Goal: Obtain resource: Download file/media

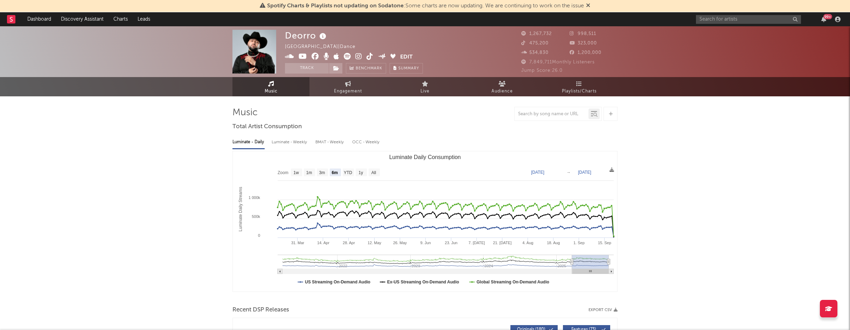
select select "6m"
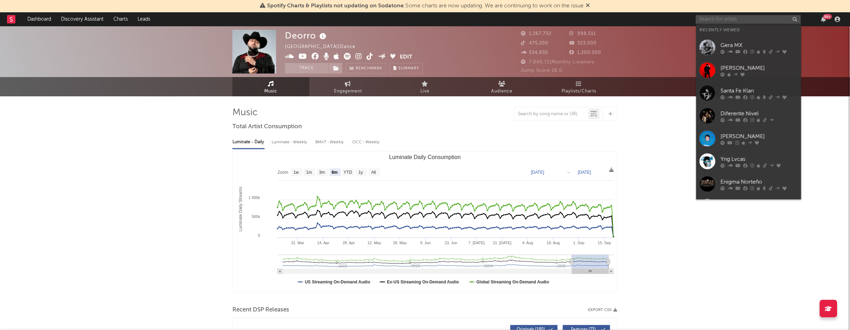
click at [718, 20] on input "text" at bounding box center [748, 19] width 105 height 9
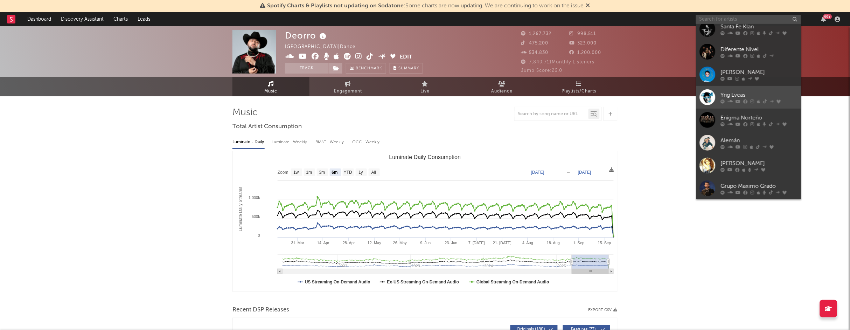
scroll to position [64, 0]
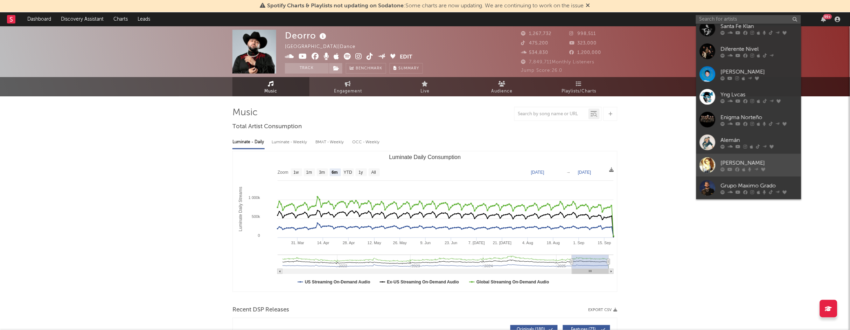
click at [761, 160] on div "[PERSON_NAME]" at bounding box center [759, 163] width 77 height 8
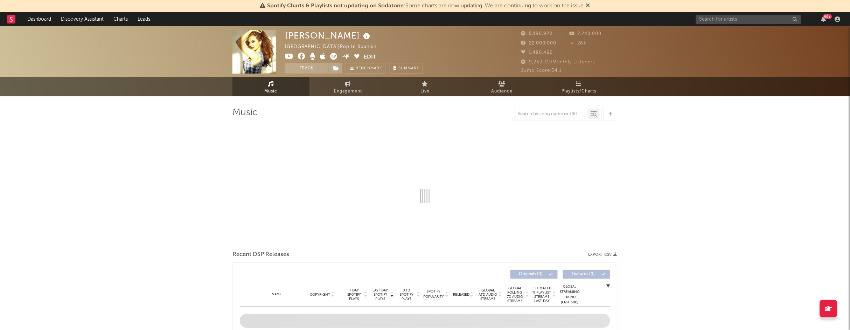
select select "6m"
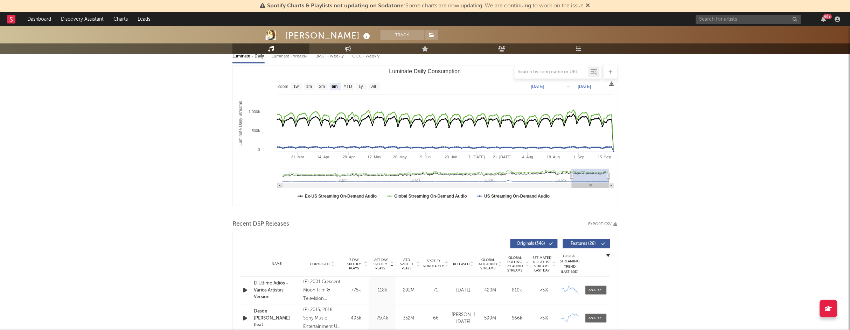
scroll to position [88, 0]
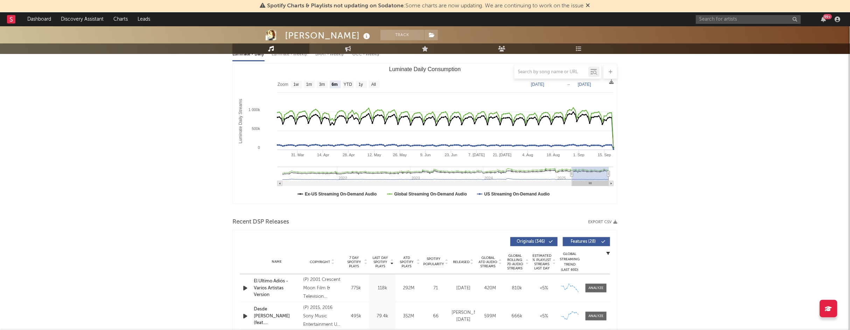
click at [612, 225] on div "Recent DSP Releases Export CSV" at bounding box center [424, 222] width 385 height 12
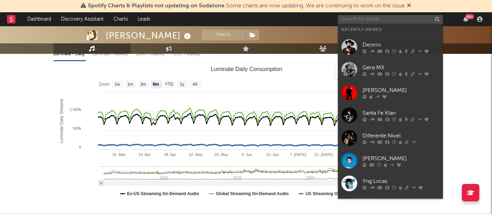
click at [391, 22] on input "text" at bounding box center [390, 19] width 105 height 9
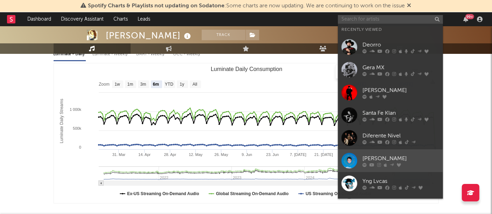
scroll to position [64, 0]
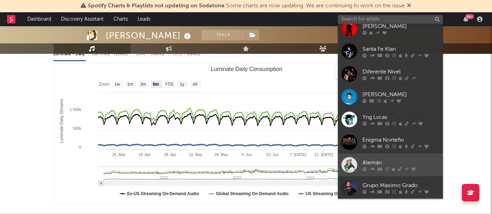
click at [348, 164] on div at bounding box center [349, 165] width 16 height 16
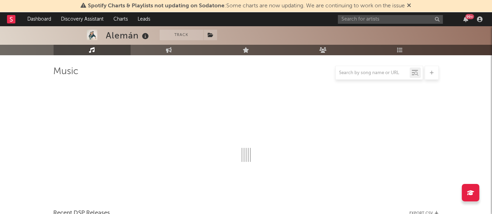
scroll to position [88, 0]
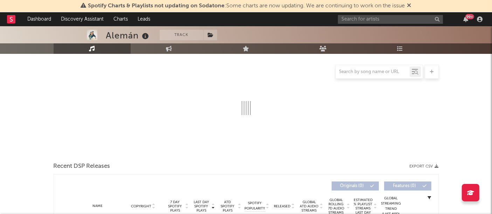
select select "6m"
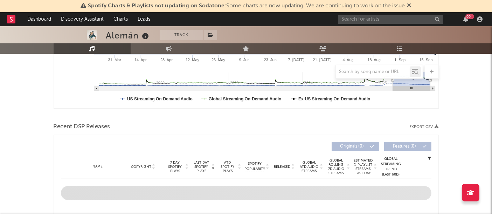
scroll to position [183, 0]
click at [428, 124] on button "Export CSV" at bounding box center [424, 126] width 29 height 4
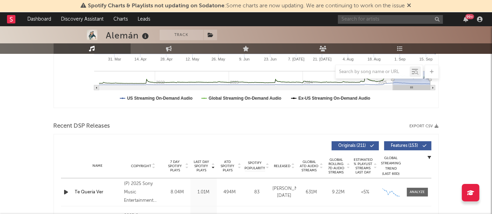
click at [378, 20] on input "text" at bounding box center [390, 19] width 105 height 9
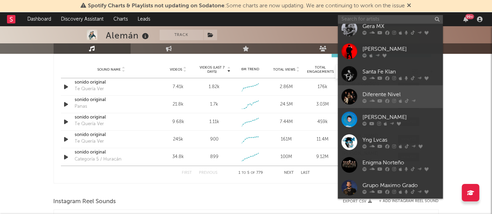
scroll to position [508, 0]
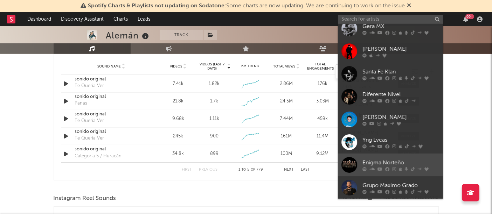
click at [420, 159] on div "Enigma Norteño" at bounding box center [400, 163] width 77 height 8
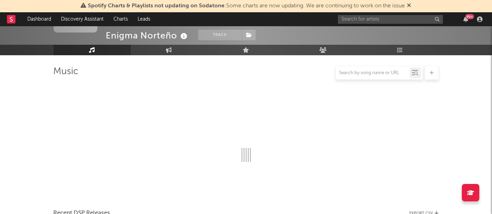
scroll to position [508, 0]
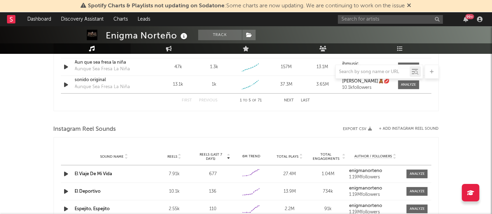
select select "6m"
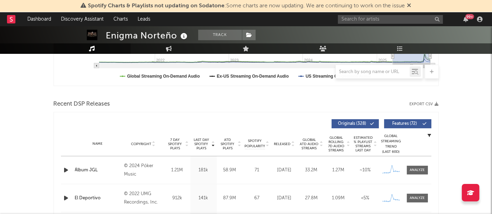
scroll to position [205, 0]
click at [437, 104] on icon "button" at bounding box center [437, 105] width 4 height 4
click at [392, 17] on input "text" at bounding box center [390, 19] width 105 height 9
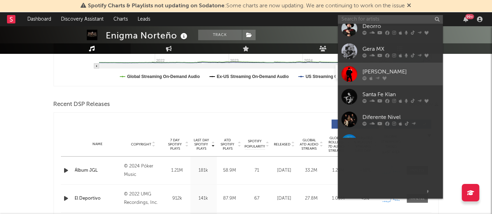
scroll to position [64, 0]
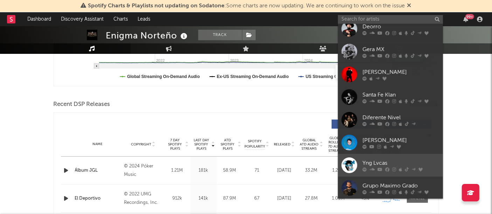
click at [384, 158] on link "Yng Lvcas" at bounding box center [390, 165] width 105 height 23
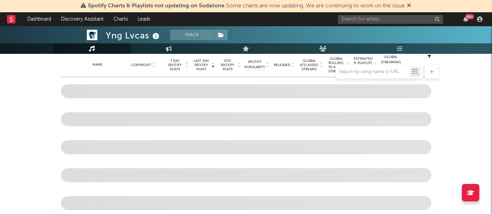
select select "6m"
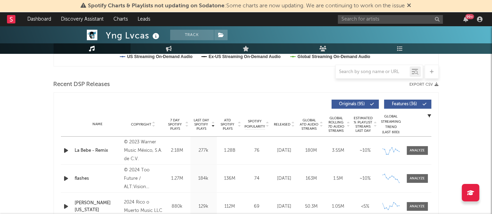
scroll to position [226, 0]
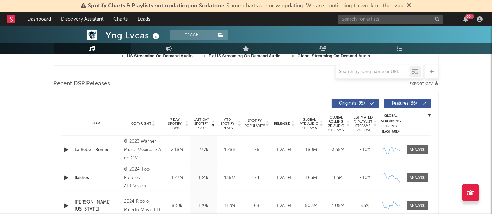
click at [437, 84] on icon "button" at bounding box center [437, 84] width 4 height 4
click at [406, 19] on input "text" at bounding box center [390, 19] width 105 height 9
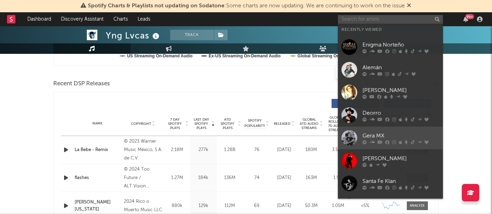
scroll to position [64, 0]
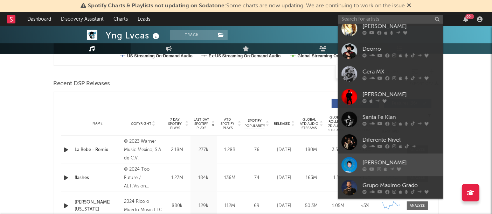
click at [408, 162] on div "[PERSON_NAME]" at bounding box center [400, 163] width 77 height 8
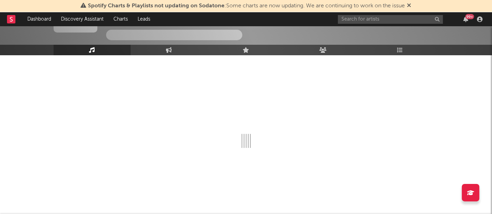
scroll to position [226, 0]
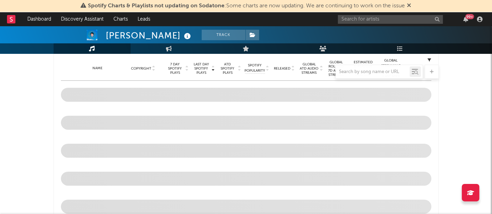
select select "6m"
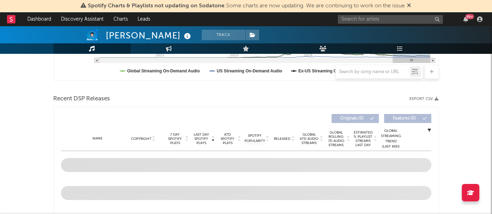
scroll to position [189, 0]
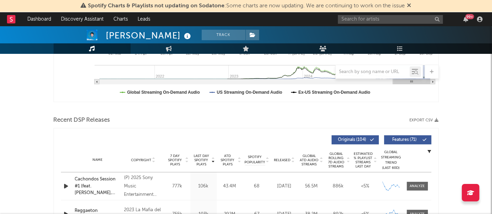
click at [436, 119] on icon "button" at bounding box center [437, 120] width 4 height 4
click at [366, 17] on input "text" at bounding box center [390, 19] width 105 height 9
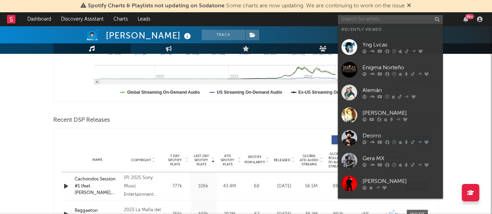
click at [366, 17] on input "text" at bounding box center [390, 19] width 105 height 9
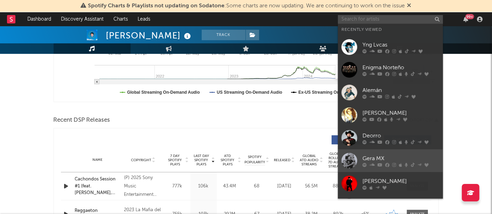
scroll to position [64, 0]
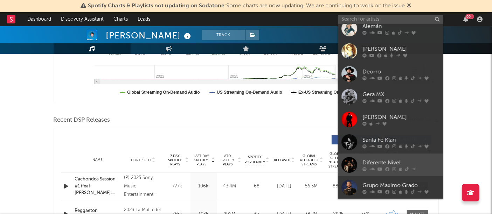
click at [404, 161] on div "Diferente Nivel" at bounding box center [400, 163] width 77 height 8
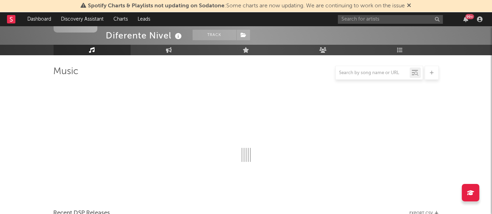
scroll to position [189, 0]
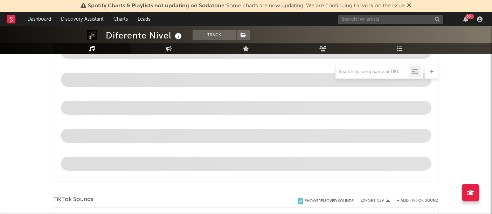
select select "6m"
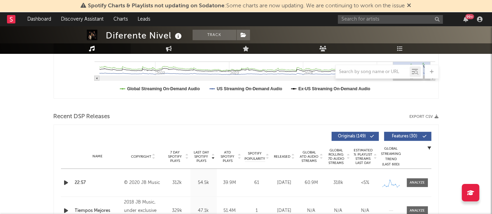
scroll to position [192, 0]
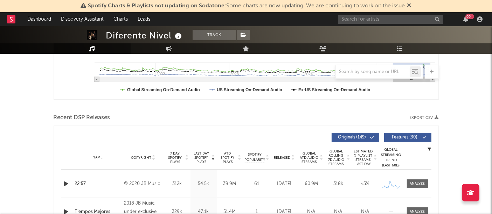
click at [436, 116] on icon "button" at bounding box center [437, 118] width 4 height 4
click at [429, 24] on div "99 +" at bounding box center [411, 19] width 147 height 14
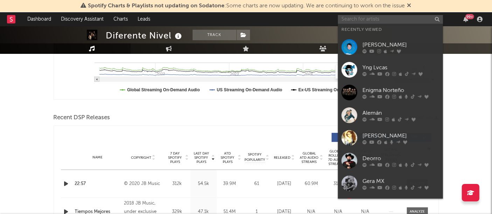
click at [419, 19] on input "text" at bounding box center [390, 19] width 105 height 9
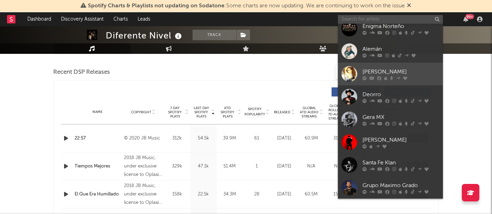
scroll to position [238, 0]
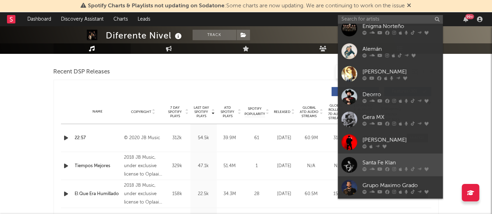
click at [395, 156] on link "Santa Fe Klan" at bounding box center [390, 165] width 105 height 23
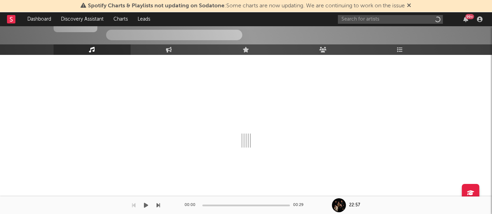
scroll to position [41, 0]
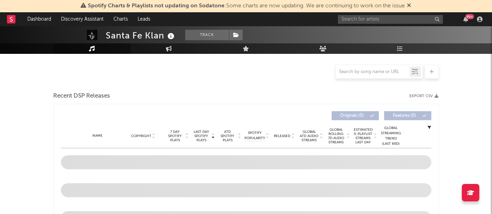
select select "6m"
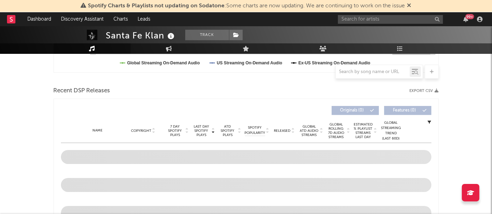
scroll to position [218, 0]
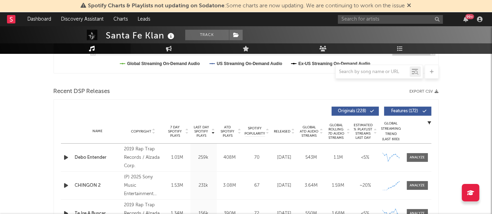
click at [435, 92] on icon "button" at bounding box center [437, 92] width 4 height 4
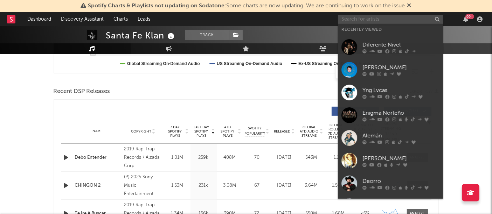
click at [414, 20] on input "text" at bounding box center [390, 19] width 105 height 9
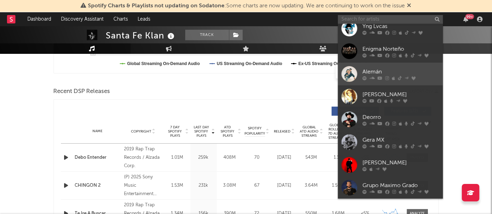
scroll to position [64, 0]
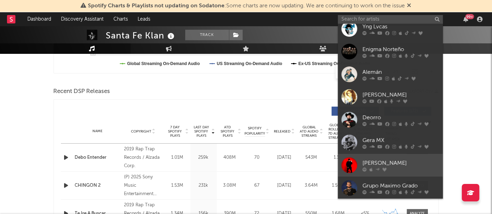
click at [411, 166] on div "[PERSON_NAME]" at bounding box center [400, 163] width 77 height 8
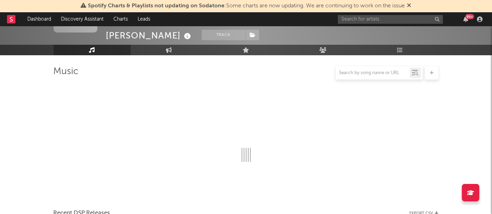
scroll to position [218, 0]
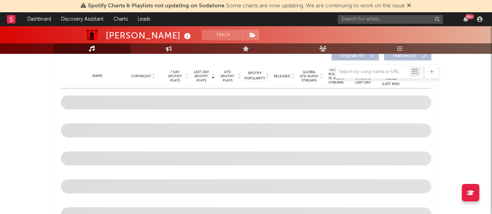
select select "6m"
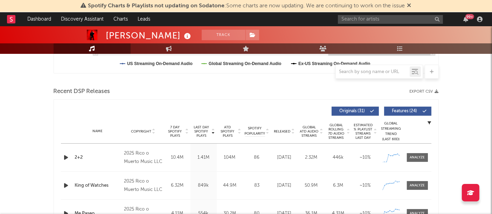
click at [436, 91] on icon "button" at bounding box center [437, 92] width 4 height 4
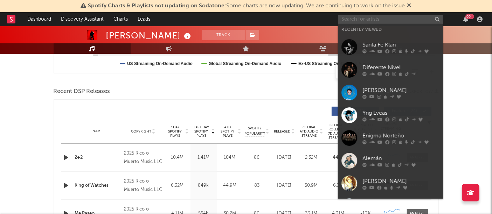
click at [409, 20] on input "text" at bounding box center [390, 19] width 105 height 9
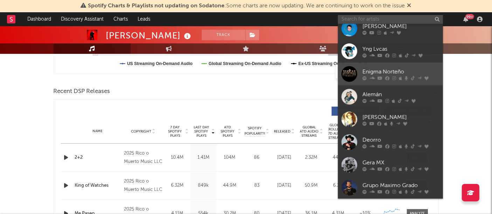
scroll to position [63, 0]
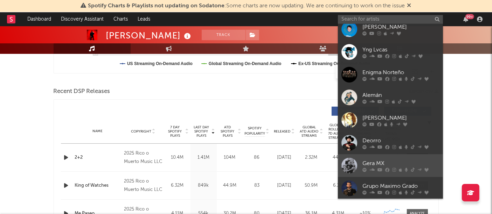
click at [401, 158] on link "Gera MX" at bounding box center [390, 165] width 105 height 23
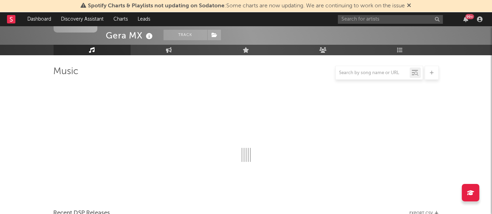
scroll to position [218, 0]
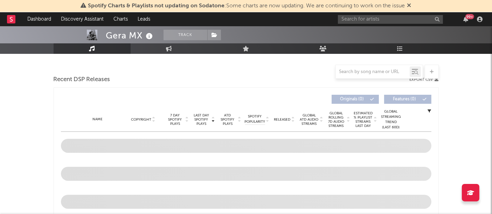
select select "6m"
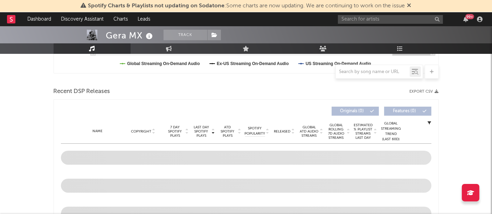
scroll to position [219, 0]
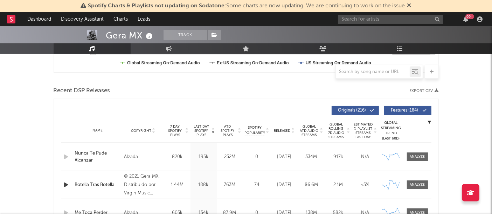
click at [430, 89] on button "Export CSV" at bounding box center [424, 91] width 29 height 4
click at [384, 21] on input "text" at bounding box center [390, 19] width 105 height 9
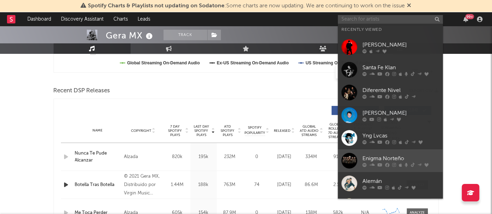
scroll to position [64, 0]
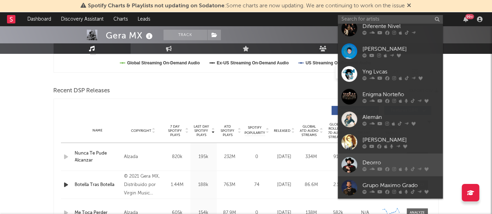
click at [396, 159] on div "Deorro" at bounding box center [400, 163] width 77 height 8
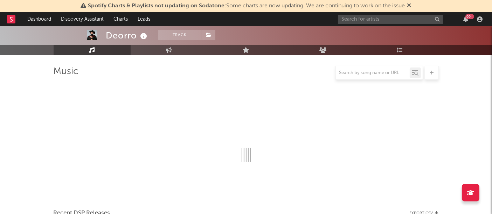
scroll to position [219, 0]
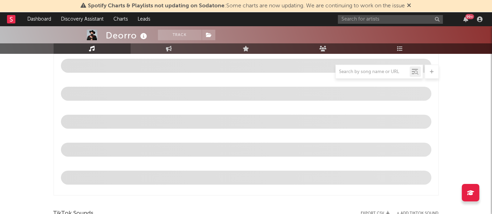
select select "6m"
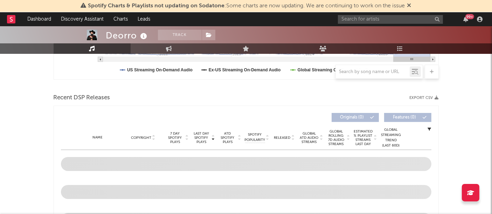
scroll to position [208, 0]
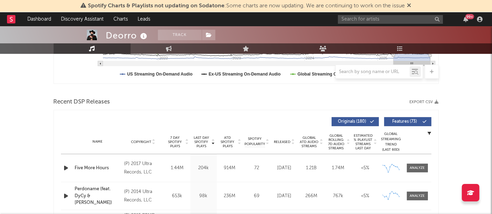
click at [435, 100] on icon "button" at bounding box center [437, 102] width 4 height 4
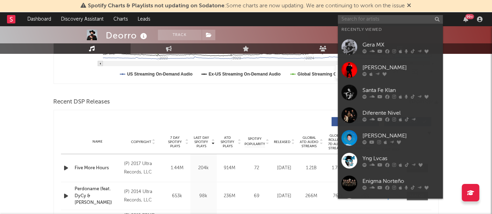
click at [368, 21] on input "text" at bounding box center [390, 19] width 105 height 9
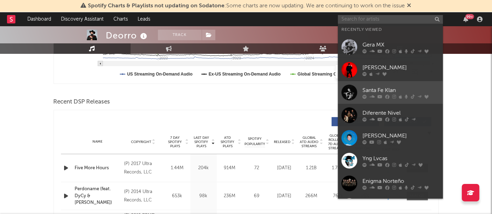
scroll to position [64, 0]
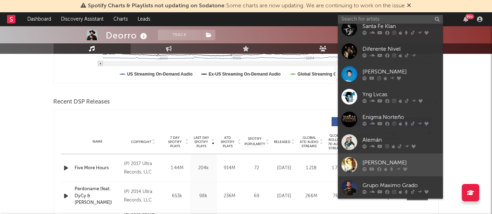
click at [345, 167] on div at bounding box center [349, 165] width 16 height 16
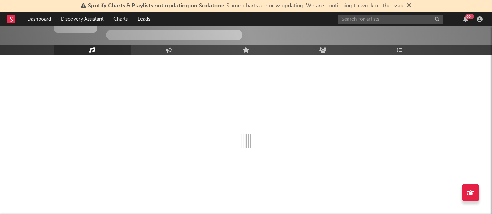
scroll to position [208, 0]
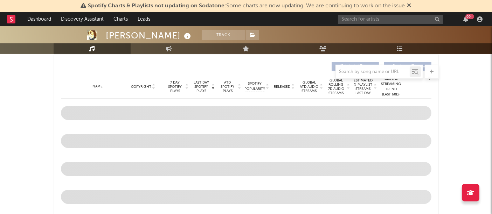
select select "6m"
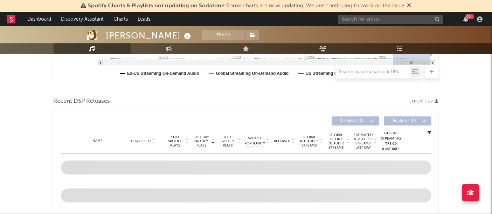
scroll to position [208, 0]
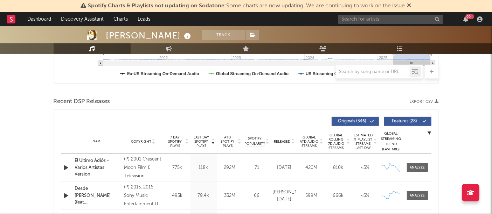
click at [435, 100] on icon "button" at bounding box center [437, 102] width 4 height 4
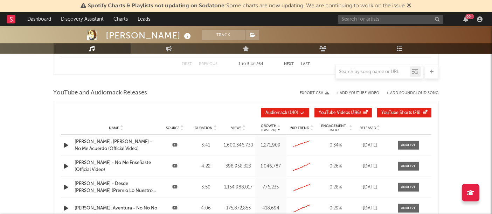
scroll to position [773, 0]
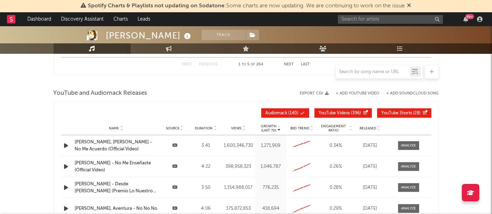
click at [325, 91] on icon "button" at bounding box center [327, 93] width 4 height 4
click at [191, 88] on div "YouTube and Audiomack Releases Export CSV + Add YouTube Video + Add SoundCloud …" at bounding box center [246, 94] width 385 height 12
click at [361, 15] on input "text" at bounding box center [390, 19] width 105 height 9
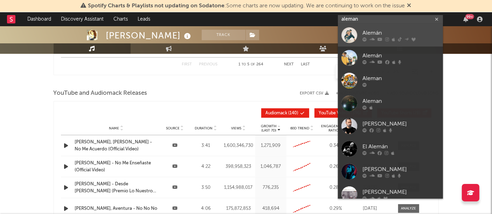
type input "aleman"
click at [401, 28] on link "Alemán" at bounding box center [390, 35] width 105 height 23
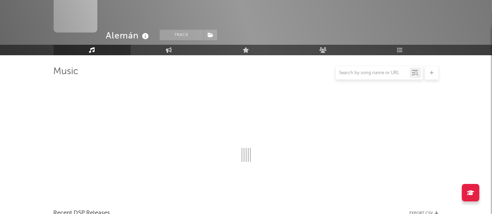
scroll to position [757, 0]
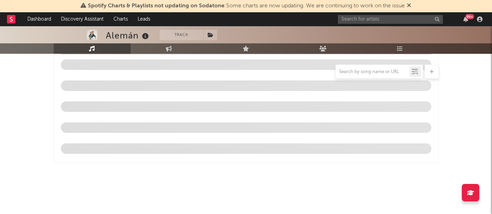
select select "6m"
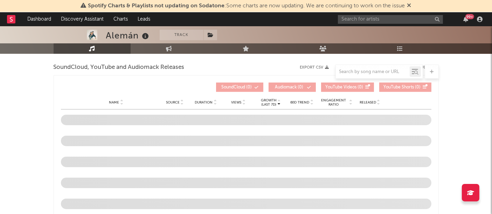
scroll to position [773, 0]
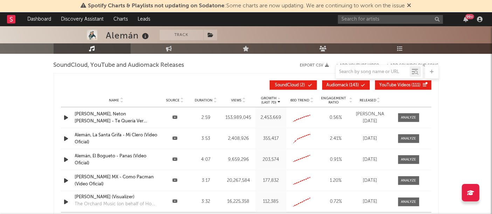
click at [325, 63] on icon "button" at bounding box center [327, 65] width 4 height 4
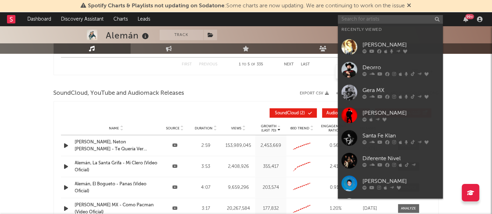
click at [353, 21] on input "text" at bounding box center [390, 19] width 105 height 9
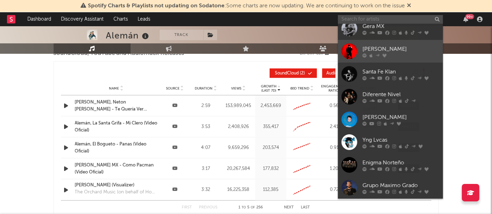
scroll to position [815, 0]
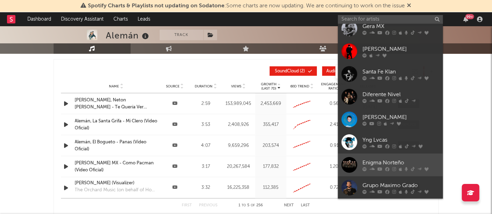
click at [353, 164] on div at bounding box center [349, 165] width 16 height 16
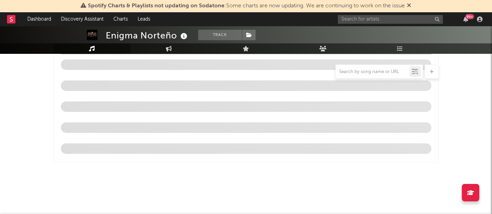
select select "6m"
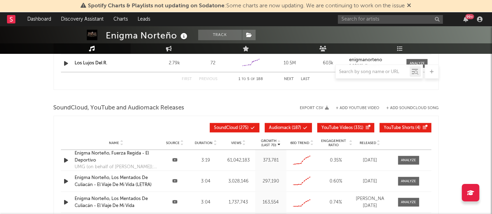
scroll to position [758, 0]
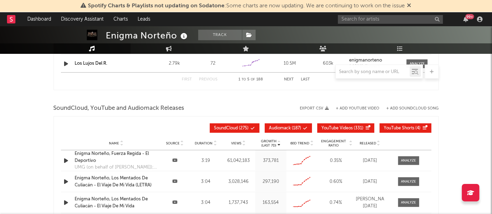
click at [326, 109] on icon "button" at bounding box center [327, 108] width 4 height 4
click at [351, 19] on input "text" at bounding box center [390, 19] width 105 height 9
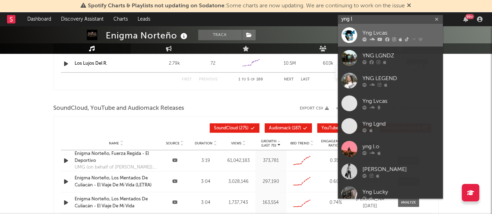
type input "yng l"
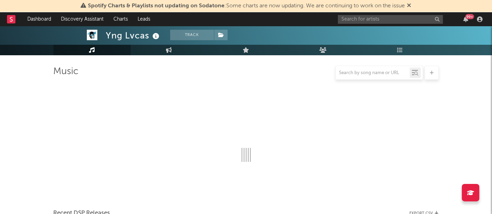
scroll to position [757, 0]
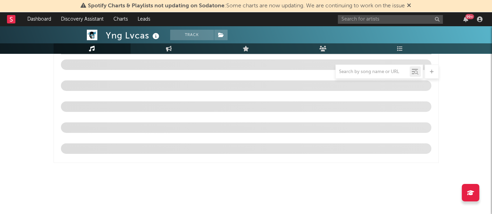
select select "6m"
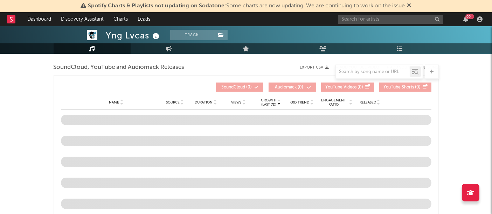
scroll to position [758, 0]
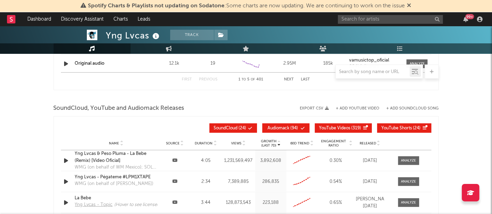
click at [321, 107] on button "Export CSV" at bounding box center [314, 108] width 29 height 4
click at [380, 22] on input "text" at bounding box center [390, 19] width 105 height 9
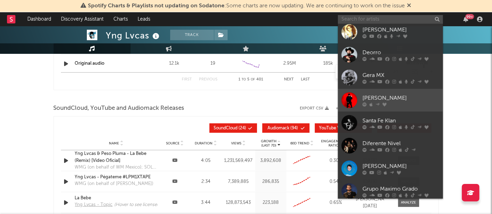
scroll to position [64, 0]
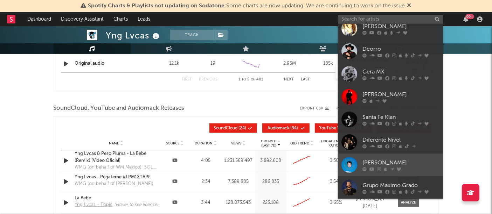
click at [422, 162] on div "[PERSON_NAME]" at bounding box center [400, 163] width 77 height 8
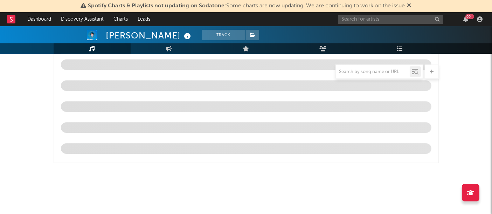
scroll to position [758, 0]
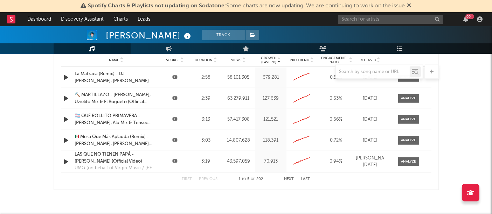
select select "6m"
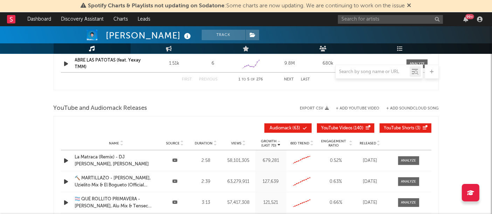
click at [325, 107] on button "Export CSV" at bounding box center [314, 108] width 29 height 4
click at [377, 21] on input "text" at bounding box center [390, 19] width 105 height 9
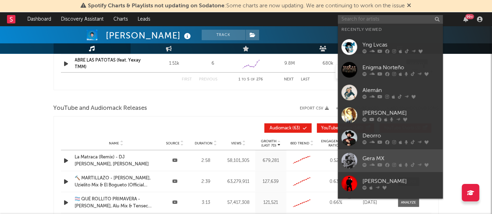
scroll to position [64, 0]
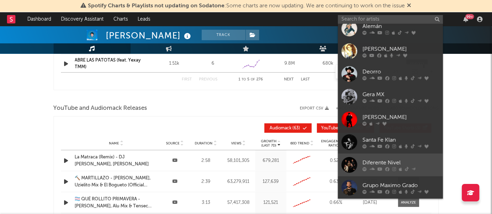
click at [350, 160] on div at bounding box center [349, 165] width 16 height 16
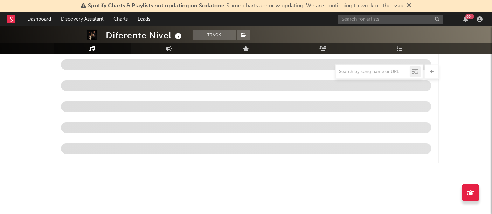
scroll to position [758, 0]
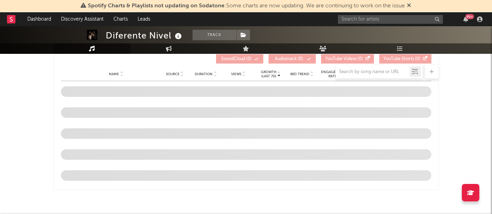
select select "6m"
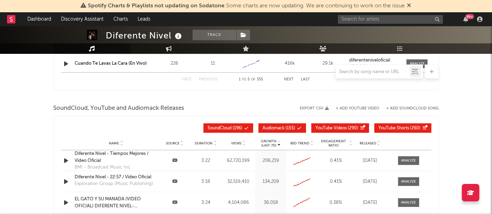
click at [323, 107] on button "Export CSV" at bounding box center [314, 108] width 29 height 4
click at [324, 107] on icon "button" at bounding box center [326, 108] width 5 height 5
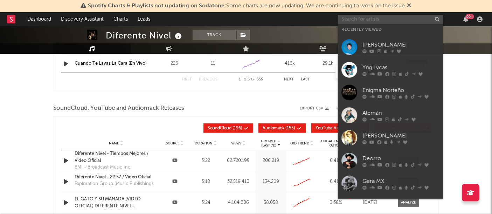
click at [371, 15] on input "text" at bounding box center [390, 19] width 105 height 9
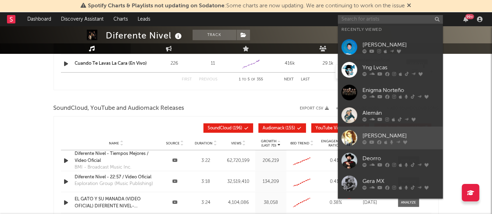
scroll to position [64, 0]
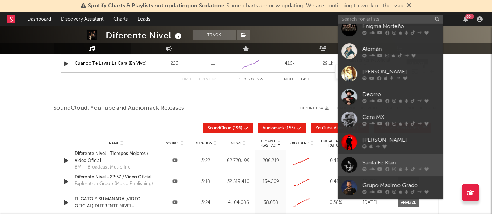
click at [402, 159] on div "Santa Fe Klan" at bounding box center [400, 163] width 77 height 8
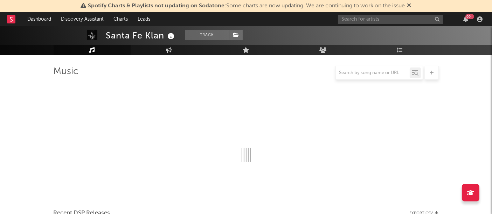
scroll to position [757, 0]
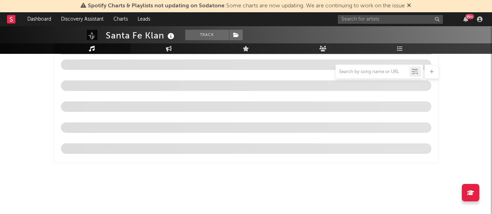
select select "6m"
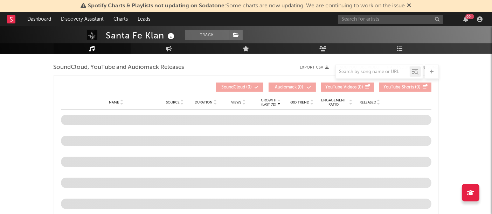
scroll to position [758, 0]
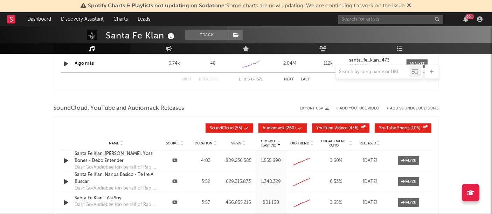
click at [321, 109] on button "Export CSV" at bounding box center [314, 108] width 29 height 4
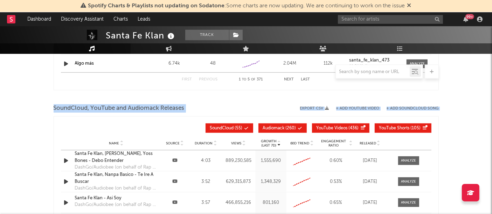
drag, startPoint x: 55, startPoint y: 106, endPoint x: 253, endPoint y: 133, distance: 199.6
click at [253, 133] on div "SoundCloud, YouTube and Audiomack Releases Export CSV + Add YouTube Video + Add…" at bounding box center [246, 188] width 385 height 171
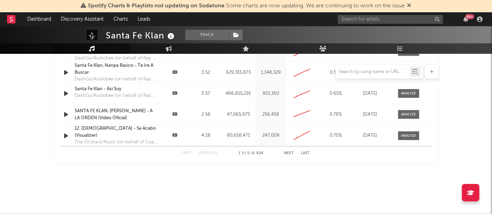
scroll to position [868, 0]
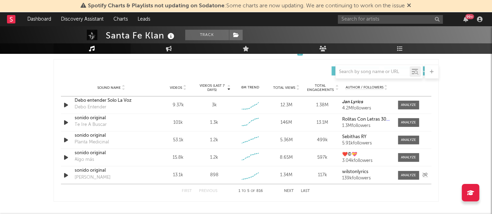
scroll to position [482, 0]
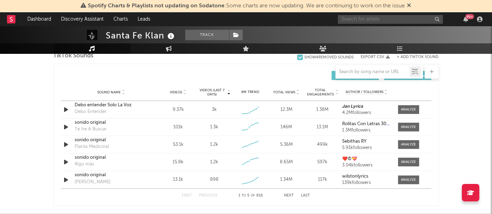
click at [365, 18] on input "text" at bounding box center [390, 19] width 105 height 9
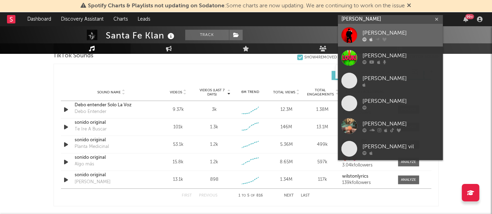
type input "[PERSON_NAME]"
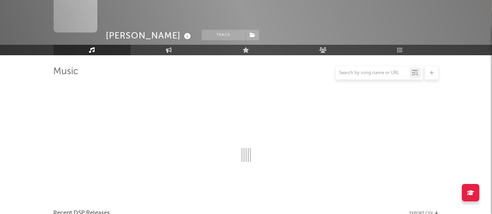
scroll to position [482, 0]
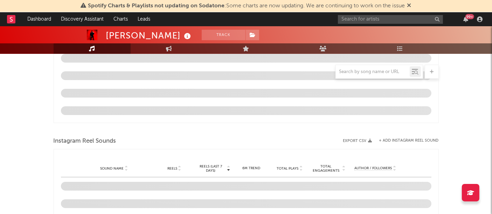
select select "6m"
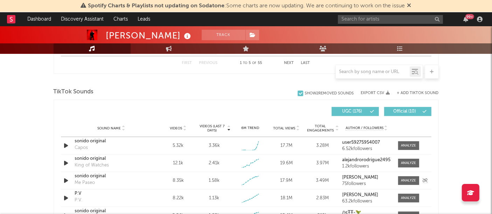
scroll to position [444, 0]
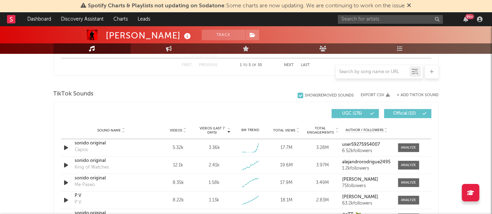
click at [378, 93] on button "Export CSV" at bounding box center [375, 95] width 29 height 4
click at [157, 90] on div "TikTok Sounds" at bounding box center [246, 94] width 385 height 12
click at [376, 93] on button "Export CSV" at bounding box center [375, 95] width 29 height 4
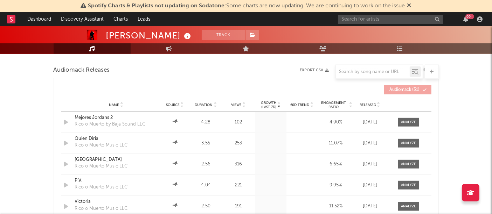
scroll to position [868, 0]
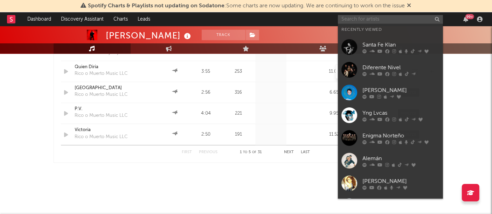
click at [377, 21] on input "text" at bounding box center [390, 19] width 105 height 9
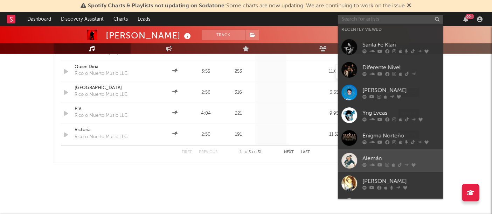
scroll to position [64, 0]
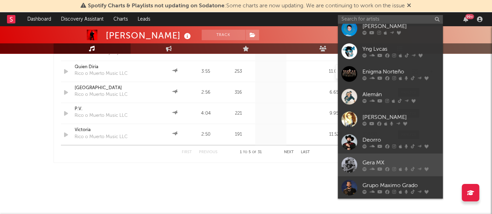
click at [352, 167] on div at bounding box center [349, 165] width 16 height 16
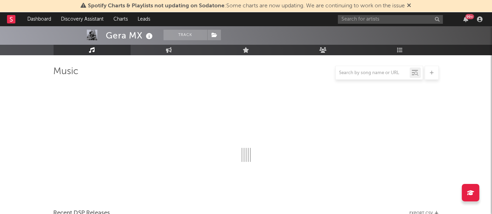
scroll to position [757, 0]
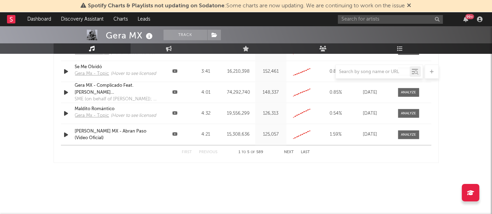
select select "6m"
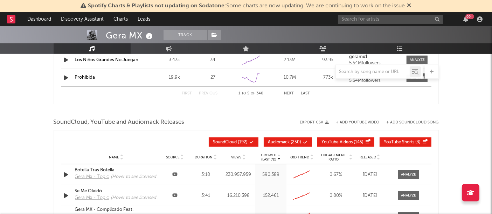
scroll to position [745, 0]
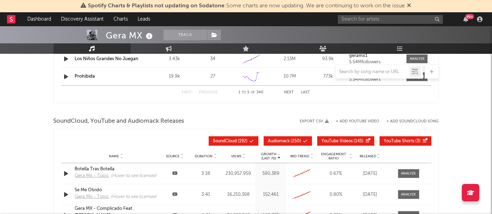
click at [323, 119] on button "Export CSV" at bounding box center [314, 121] width 29 height 4
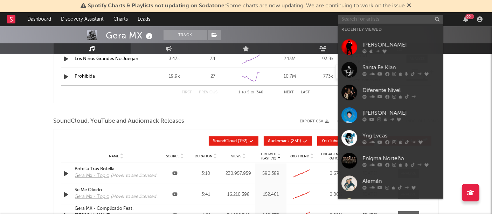
click at [371, 20] on input "text" at bounding box center [390, 19] width 105 height 9
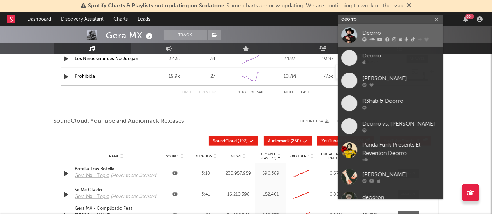
type input "deorro"
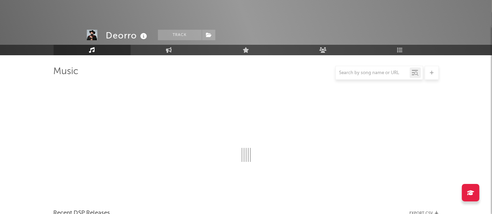
scroll to position [745, 0]
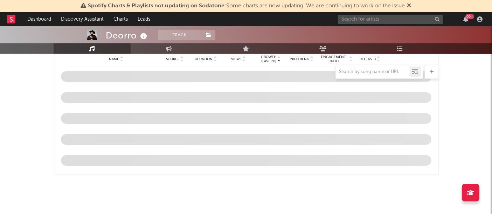
select select "6m"
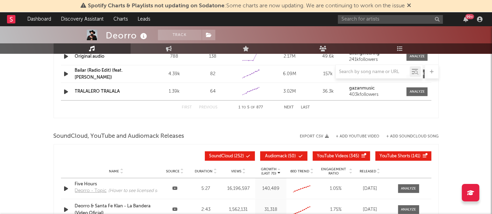
scroll to position [731, 0]
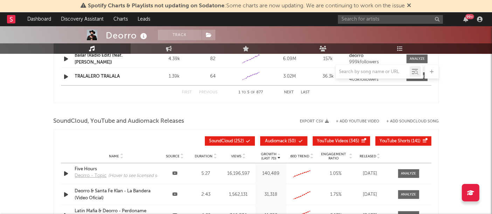
click at [322, 120] on button "Export CSV" at bounding box center [314, 121] width 29 height 4
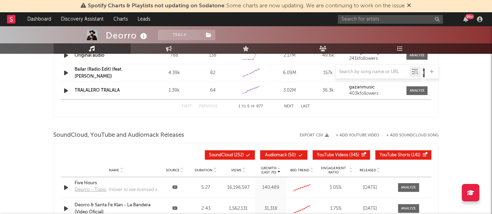
scroll to position [745, 0]
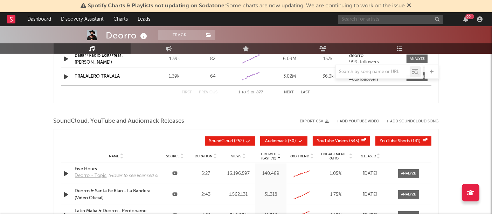
click at [360, 20] on input "text" at bounding box center [390, 19] width 105 height 9
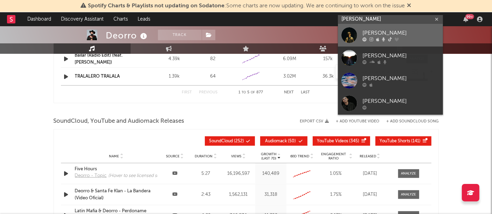
type input "[PERSON_NAME]"
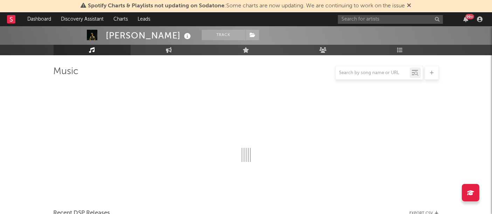
scroll to position [745, 0]
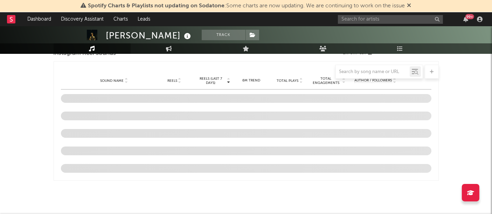
select select "1w"
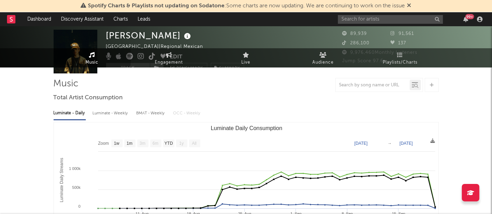
scroll to position [0, 0]
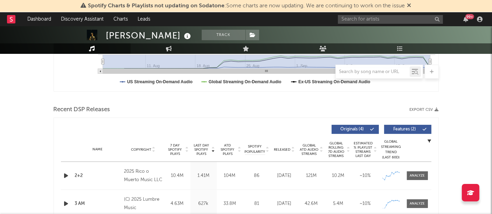
scroll to position [215, 0]
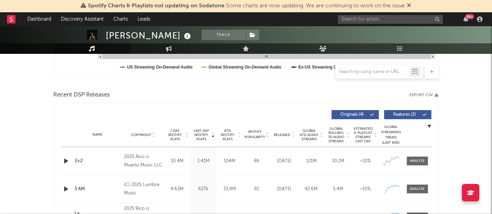
click at [430, 93] on button "Export CSV" at bounding box center [424, 95] width 29 height 4
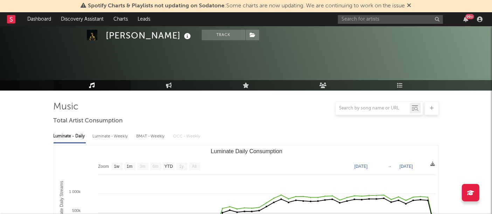
scroll to position [0, 0]
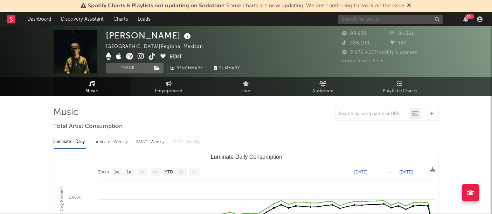
click at [369, 19] on input "text" at bounding box center [390, 19] width 105 height 9
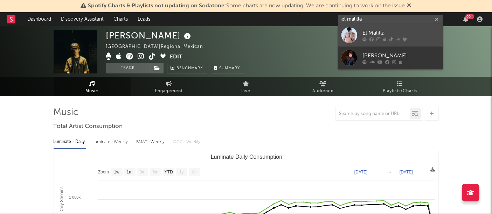
type input "el malilla"
click at [353, 31] on div at bounding box center [349, 35] width 16 height 16
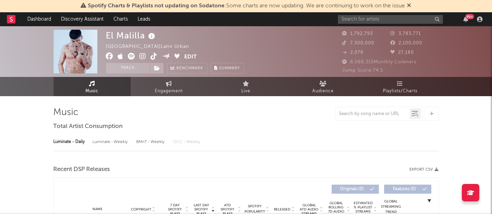
select select "6m"
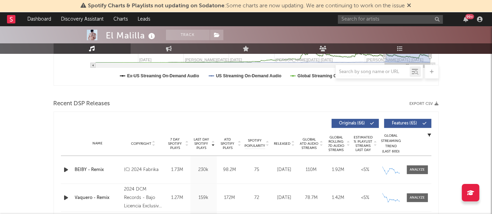
scroll to position [206, 0]
click at [435, 102] on icon "button" at bounding box center [437, 104] width 4 height 4
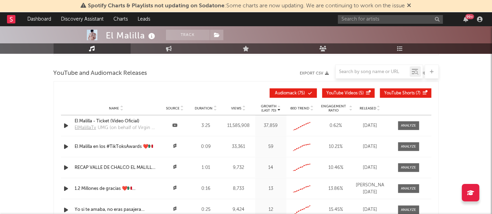
scroll to position [793, 0]
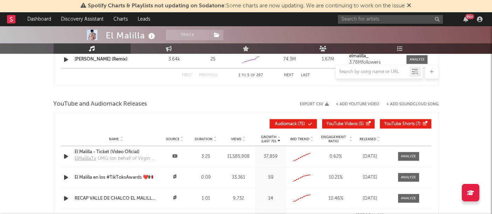
scroll to position [762, 0]
click at [327, 104] on icon "button" at bounding box center [327, 105] width 4 height 4
